Goal: Navigation & Orientation: Find specific page/section

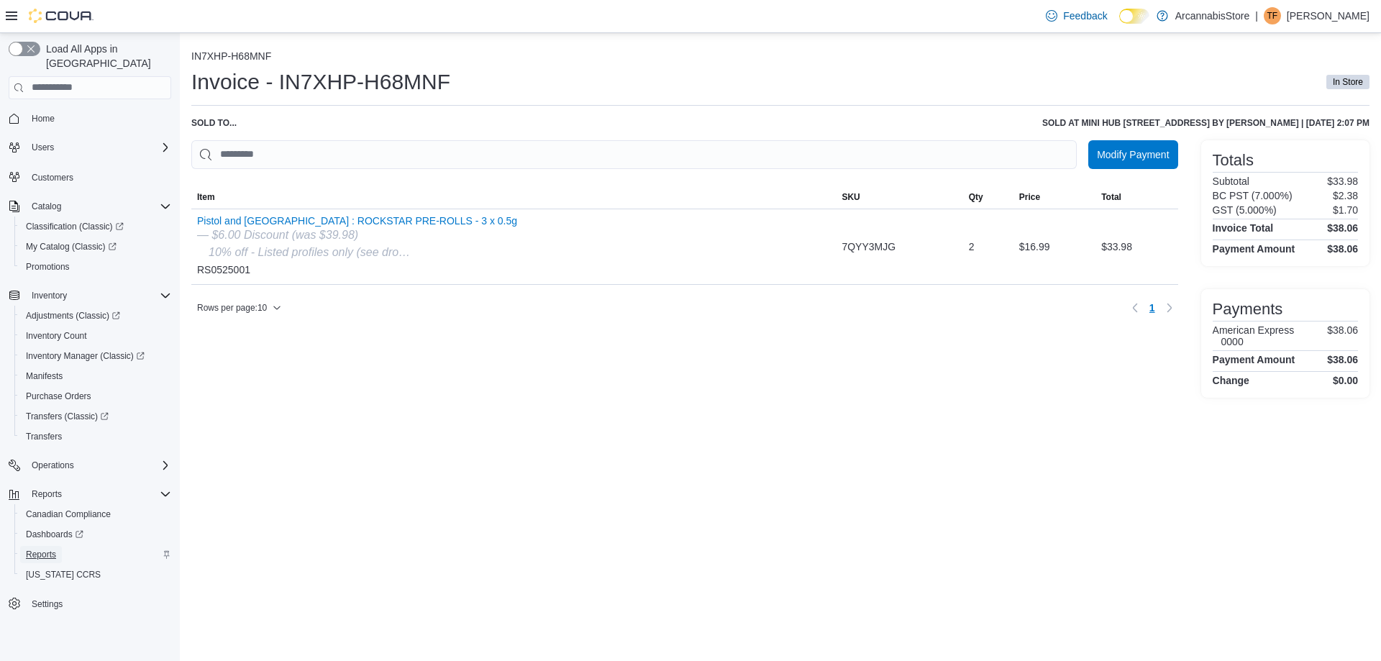
click at [55, 549] on span "Reports" at bounding box center [41, 555] width 30 height 12
